Goal: Information Seeking & Learning: Check status

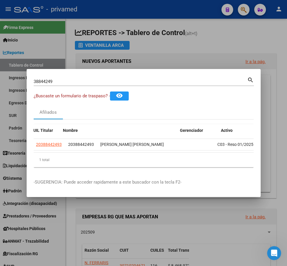
scroll to position [0, 37]
click at [66, 81] on input "38844249" at bounding box center [141, 81] width 214 height 5
click at [65, 81] on input "38844249" at bounding box center [141, 81] width 214 height 5
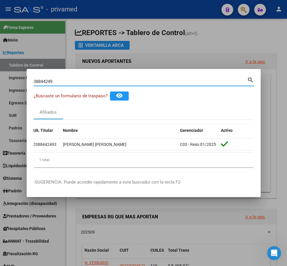
paste input "23820496"
type input "23820496"
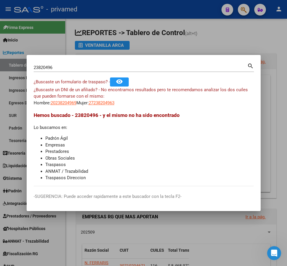
click at [238, 39] on div at bounding box center [143, 133] width 287 height 266
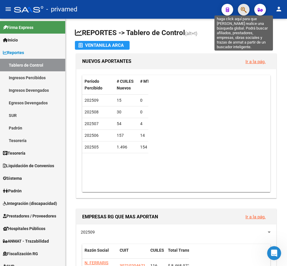
click at [241, 10] on icon "button" at bounding box center [244, 9] width 6 height 7
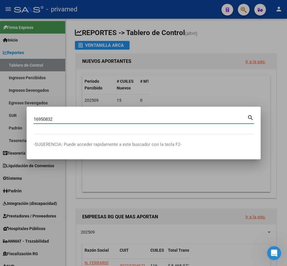
type input "16950832"
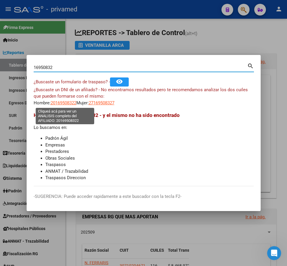
click at [66, 102] on span "20169508322" at bounding box center [64, 102] width 26 height 5
type textarea "20169508322"
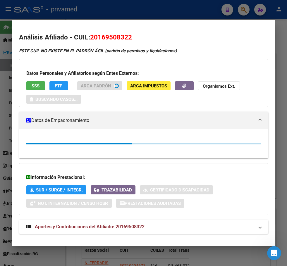
click at [28, 87] on button "SSS" at bounding box center [35, 85] width 19 height 9
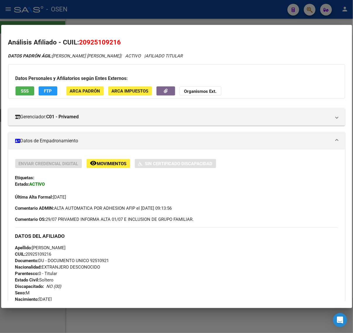
drag, startPoint x: 0, startPoint y: 0, endPoint x: 206, endPoint y: 14, distance: 206.7
click at [212, 11] on div at bounding box center [176, 166] width 353 height 333
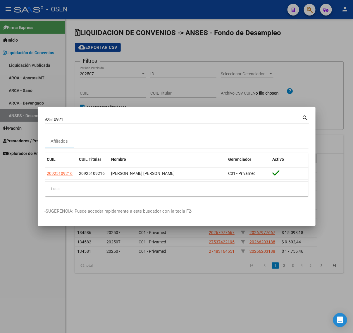
click at [72, 112] on mat-dialog-container "92510921 Buscar (apellido, dni, cuil, nro traspaso, cuit, obra social) search A…" at bounding box center [177, 166] width 278 height 119
click at [66, 117] on input "92510921" at bounding box center [173, 119] width 257 height 5
paste input "45901906"
type input "45901906"
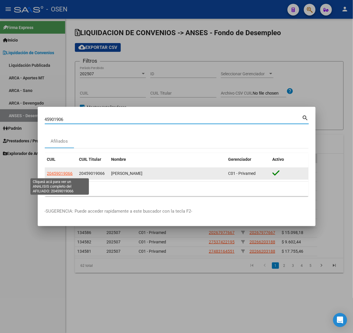
click at [66, 173] on span "20459019066" at bounding box center [60, 173] width 26 height 5
type textarea "20459019066"
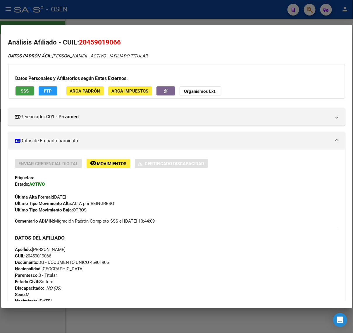
click at [25, 88] on button "SSS" at bounding box center [25, 90] width 19 height 9
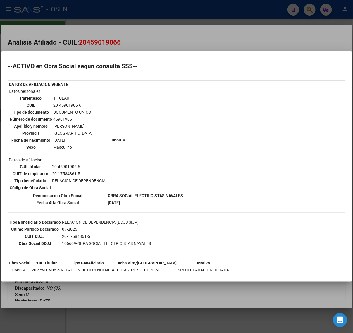
drag, startPoint x: 314, startPoint y: 38, endPoint x: 310, endPoint y: 34, distance: 5.4
click at [314, 38] on div at bounding box center [176, 166] width 353 height 333
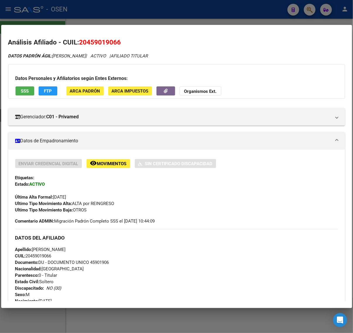
click at [159, 15] on div at bounding box center [176, 166] width 353 height 333
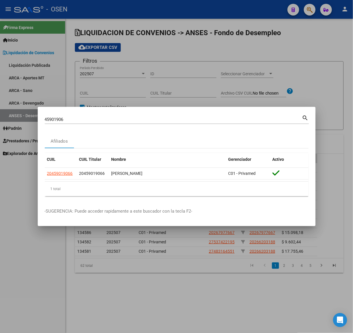
click at [70, 117] on input "45901906" at bounding box center [173, 119] width 257 height 5
paste input "28812738"
type input "28812738"
